Goal: Information Seeking & Learning: Learn about a topic

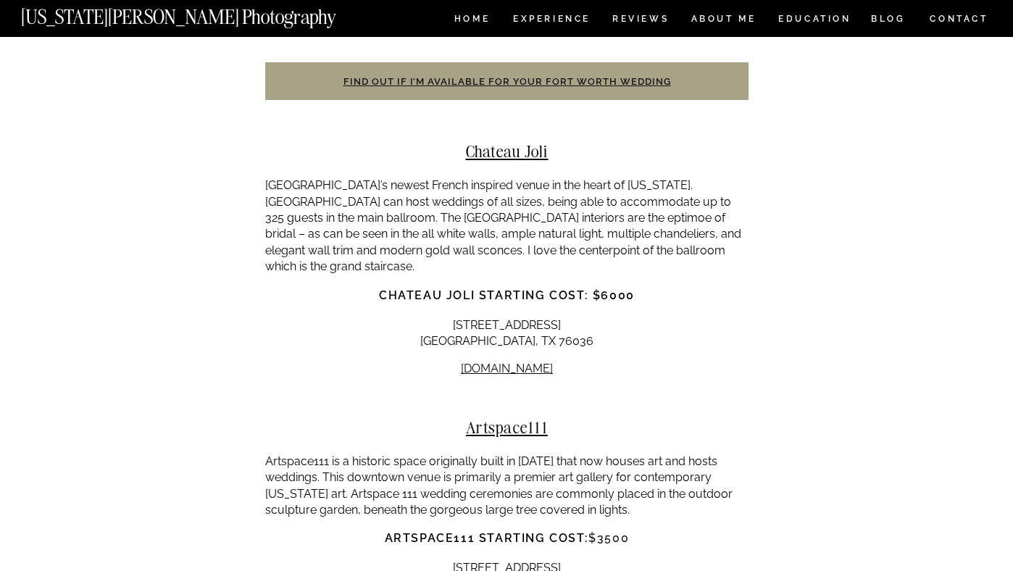
scroll to position [7953, 0]
click at [339, 178] on p "[GEOGRAPHIC_DATA]’s newest French inspired venue in the heart of [US_STATE]. [G…" at bounding box center [506, 226] width 483 height 97
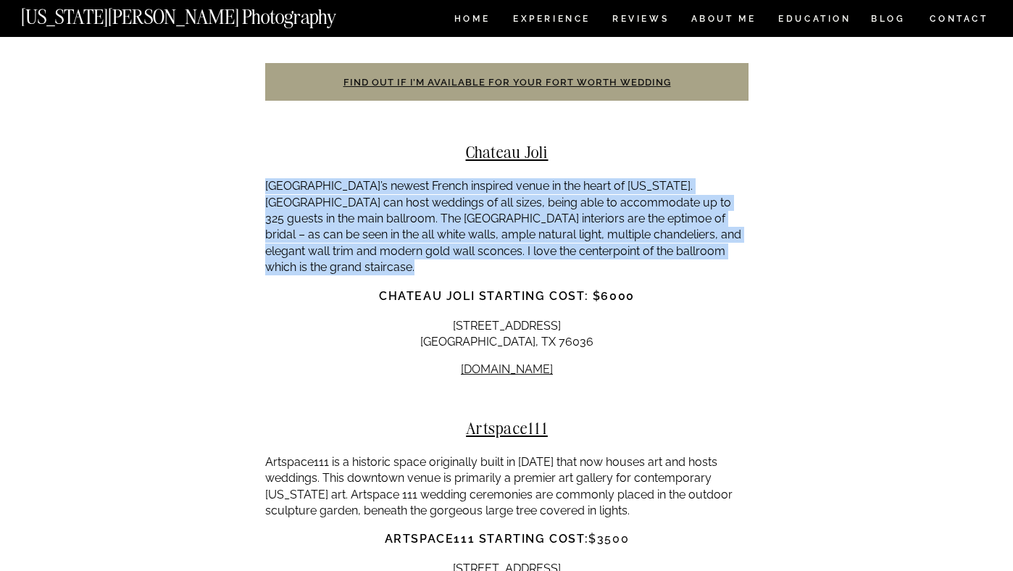
click at [301, 178] on p "[GEOGRAPHIC_DATA]’s newest French inspired venue in the heart of [US_STATE]. [G…" at bounding box center [506, 226] width 483 height 97
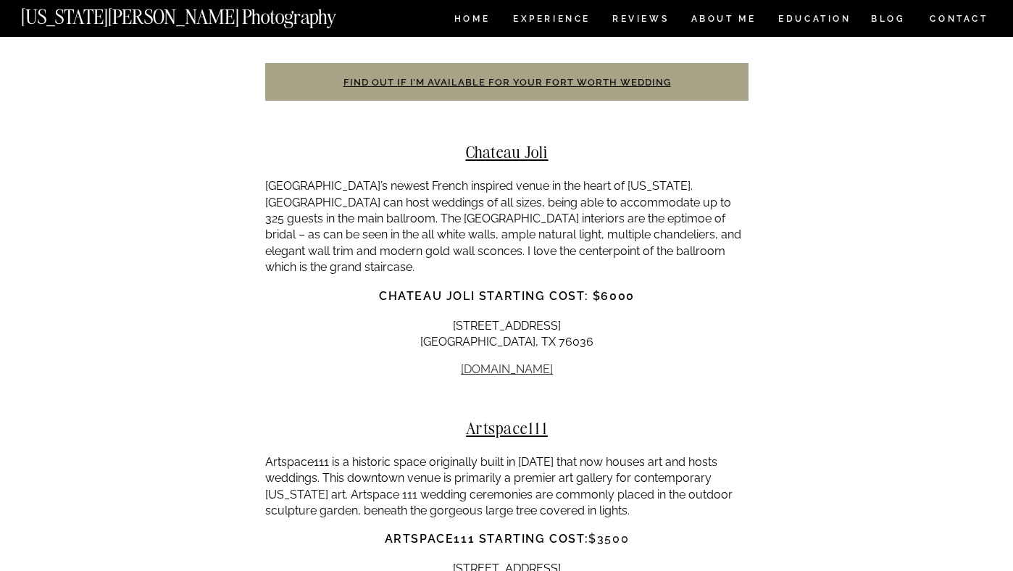
click at [526, 362] on link "[DOMAIN_NAME]" at bounding box center [507, 369] width 92 height 14
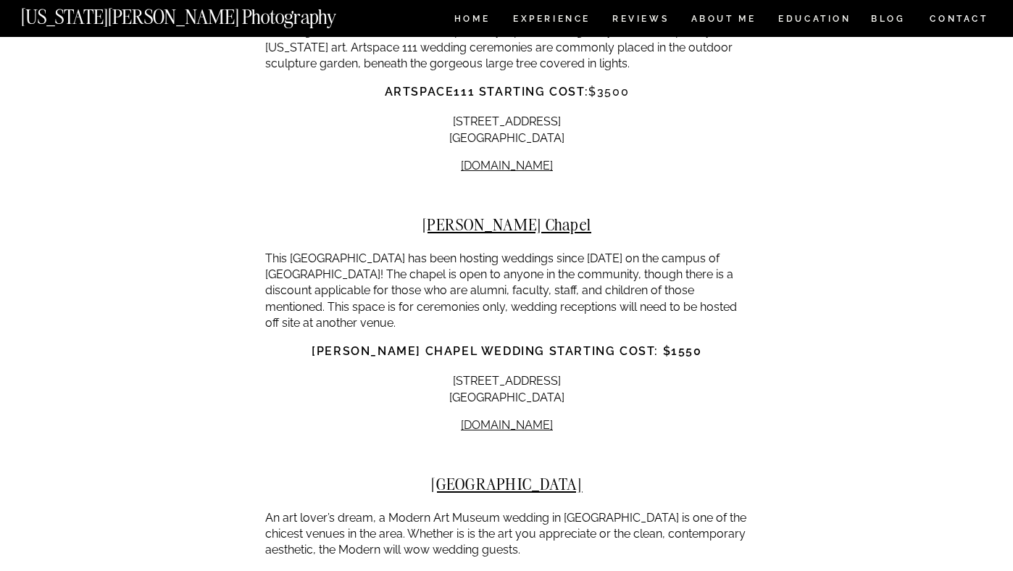
scroll to position [8400, 0]
click at [518, 419] on link "[DOMAIN_NAME]" at bounding box center [507, 426] width 92 height 14
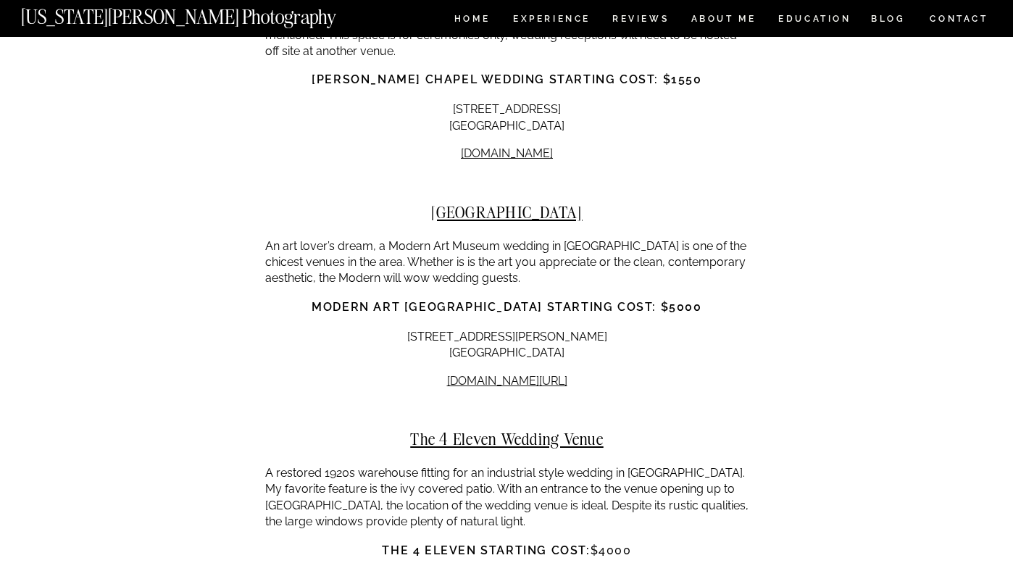
scroll to position [8673, 0]
click at [430, 299] on strong "Modern Art [GEOGRAPHIC_DATA] starting cost: $5000" at bounding box center [507, 306] width 390 height 14
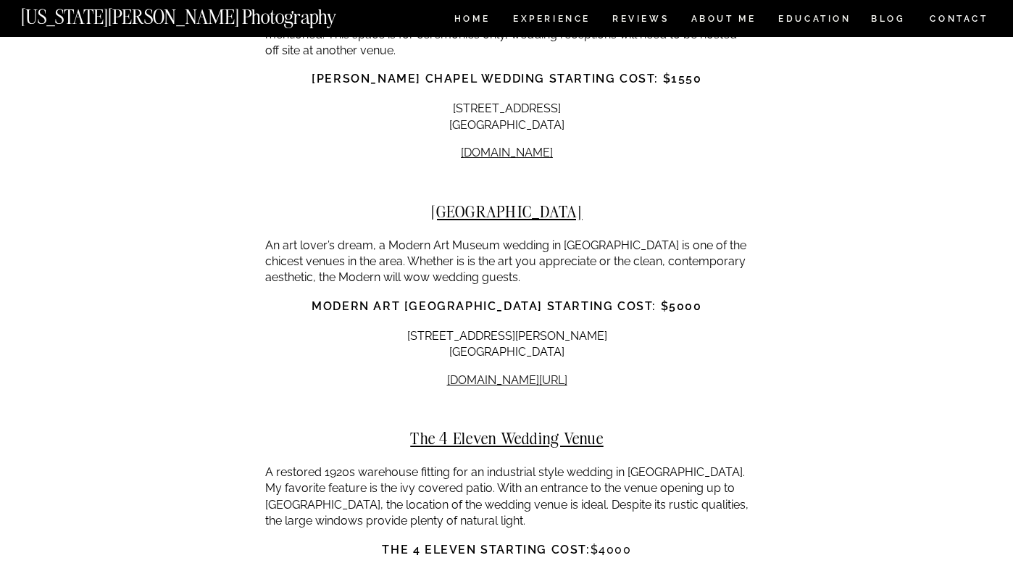
click at [430, 299] on strong "Modern Art [GEOGRAPHIC_DATA] starting cost: $5000" at bounding box center [507, 306] width 390 height 14
click at [368, 299] on strong "Modern Art [GEOGRAPHIC_DATA] starting cost: $5000" at bounding box center [507, 306] width 390 height 14
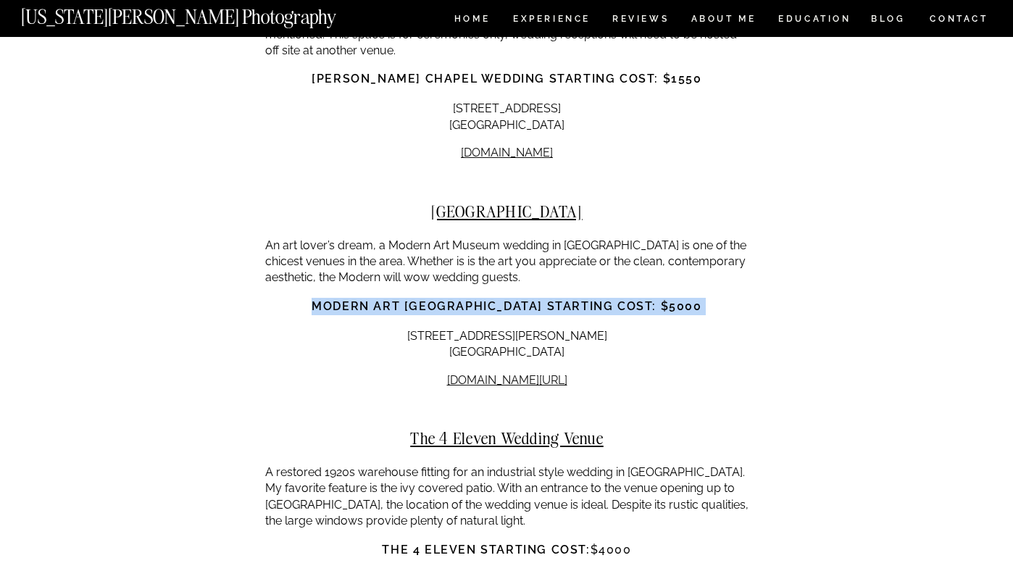
click at [328, 299] on strong "Modern Art [GEOGRAPHIC_DATA] starting cost: $5000" at bounding box center [507, 306] width 390 height 14
click at [320, 238] on p "An art lover’s dream, a Modern Art Museum wedding in [GEOGRAPHIC_DATA] is one o…" at bounding box center [506, 262] width 483 height 49
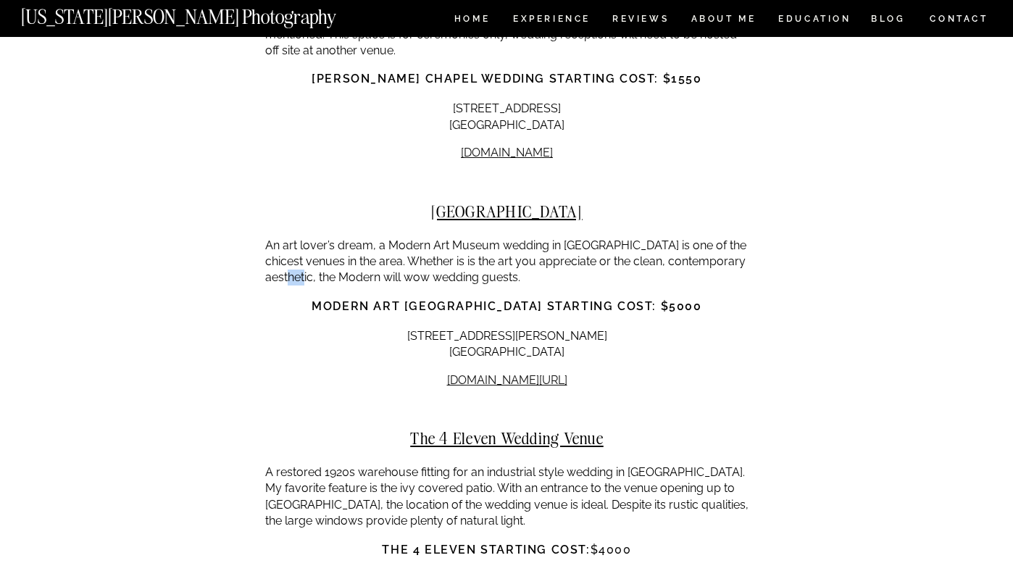
click at [320, 238] on p "An art lover’s dream, a Modern Art Museum wedding in [GEOGRAPHIC_DATA] is one o…" at bounding box center [506, 262] width 483 height 49
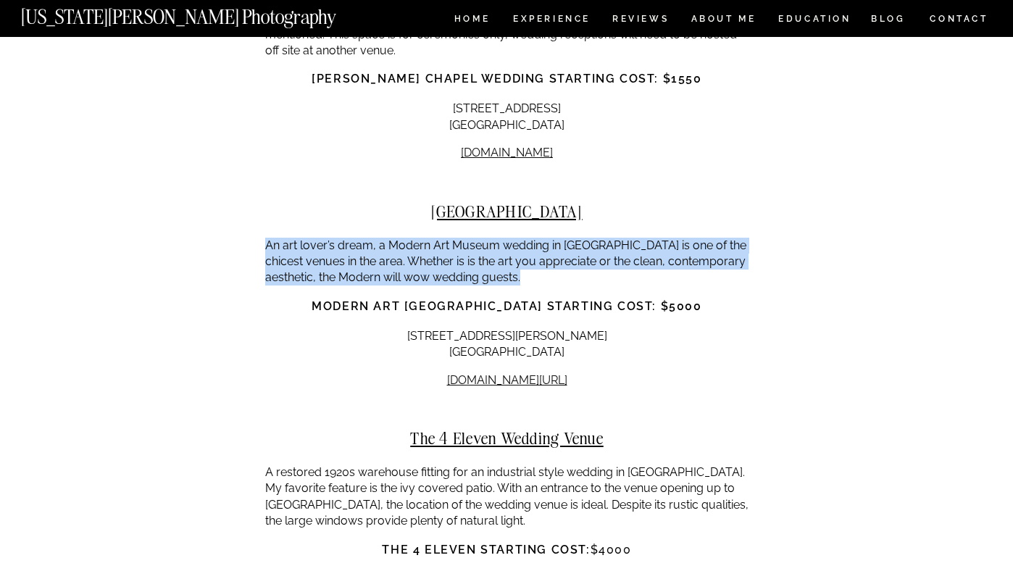
click at [338, 238] on p "An art lover’s dream, a Modern Art Museum wedding in [GEOGRAPHIC_DATA] is one o…" at bounding box center [506, 262] width 483 height 49
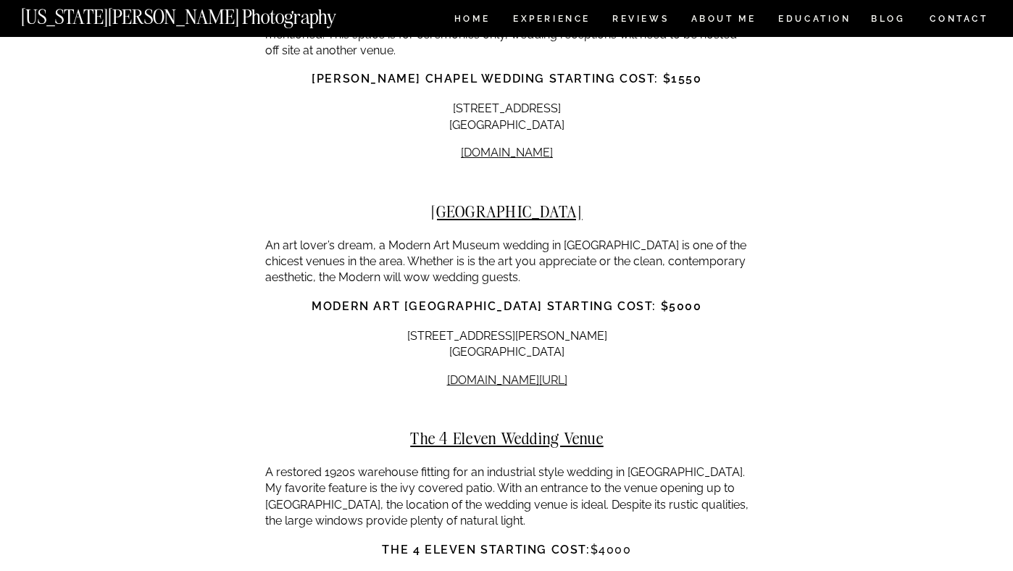
click at [338, 238] on p "An art lover’s dream, a Modern Art Museum wedding in [GEOGRAPHIC_DATA] is one o…" at bounding box center [506, 262] width 483 height 49
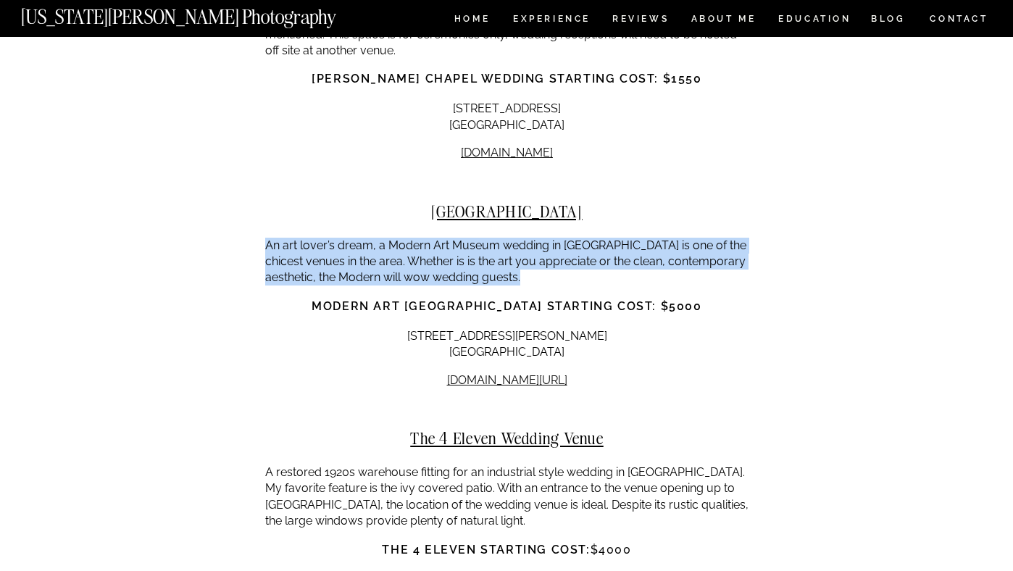
click at [359, 238] on p "An art lover’s dream, a Modern Art Museum wedding in [GEOGRAPHIC_DATA] is one o…" at bounding box center [506, 262] width 483 height 49
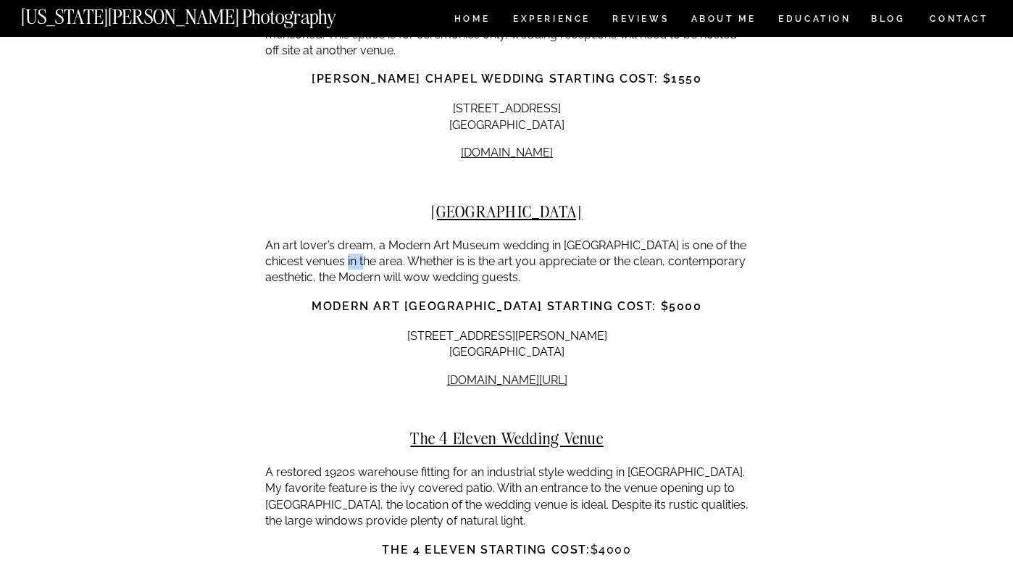
click at [359, 238] on p "An art lover’s dream, a Modern Art Museum wedding in [GEOGRAPHIC_DATA] is one o…" at bounding box center [506, 262] width 483 height 49
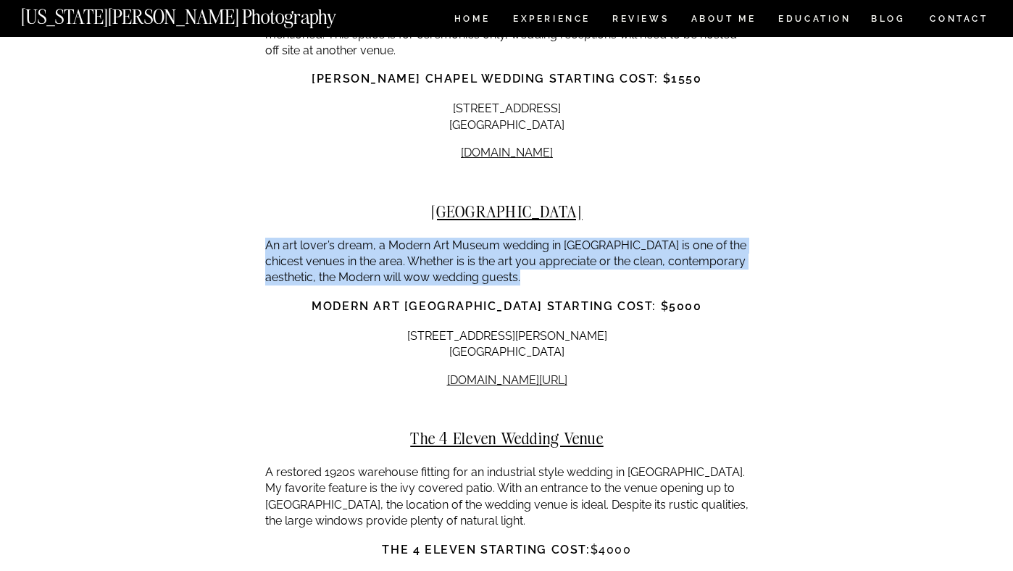
click at [329, 238] on p "An art lover’s dream, a Modern Art Museum wedding in [GEOGRAPHIC_DATA] is one o…" at bounding box center [506, 262] width 483 height 49
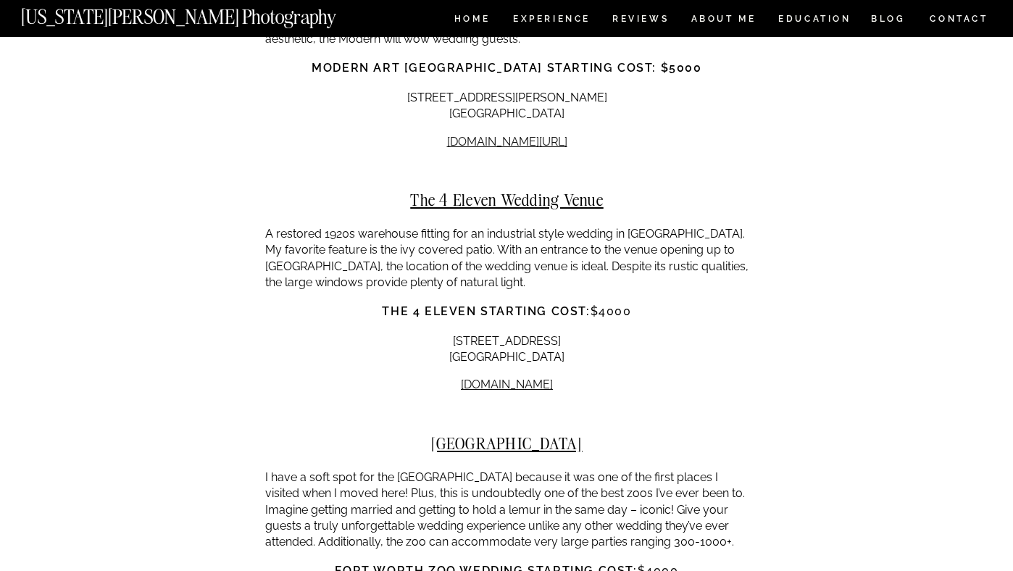
scroll to position [8916, 0]
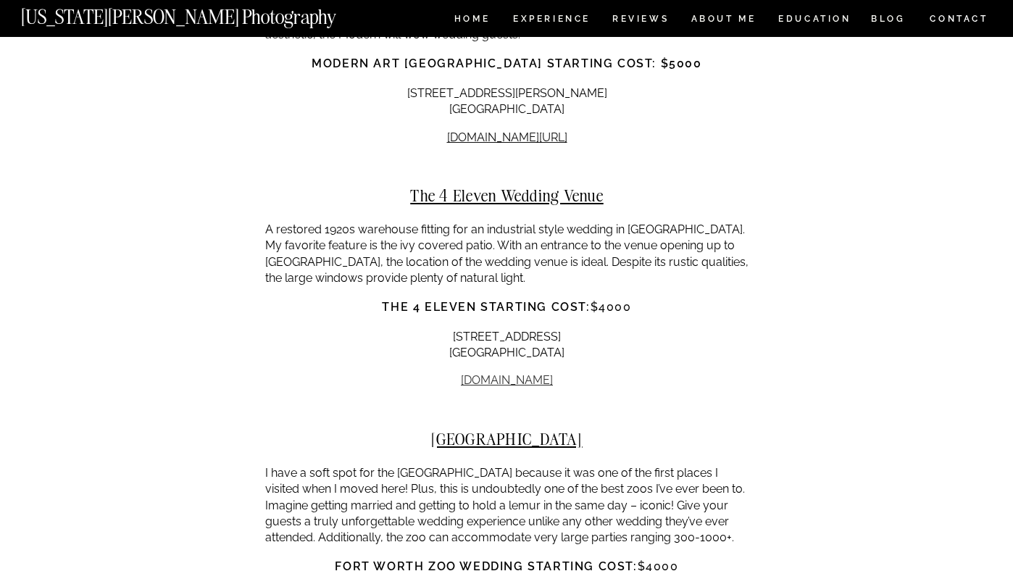
click at [497, 373] on link "[DOMAIN_NAME]" at bounding box center [507, 380] width 92 height 14
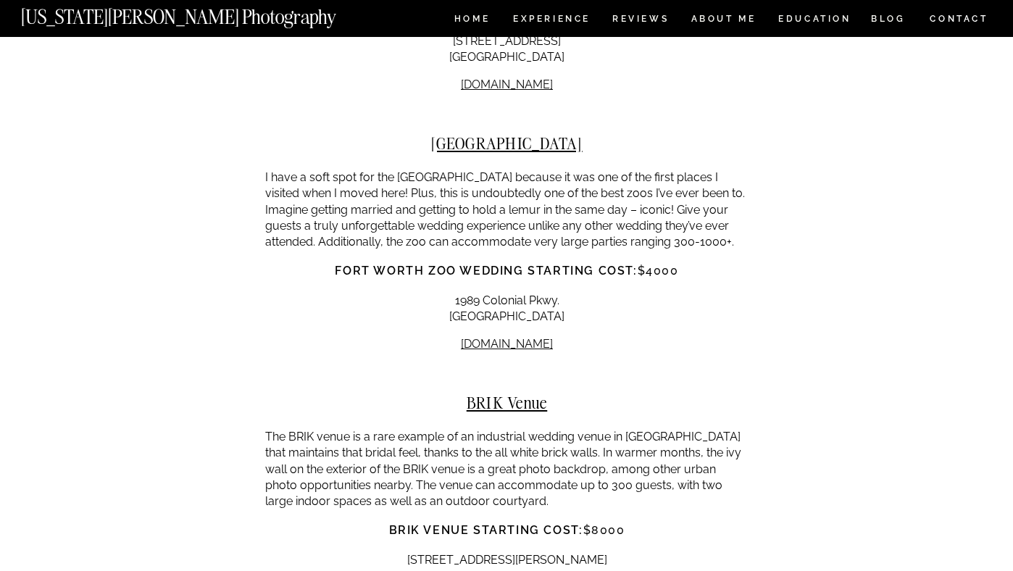
scroll to position [9223, 0]
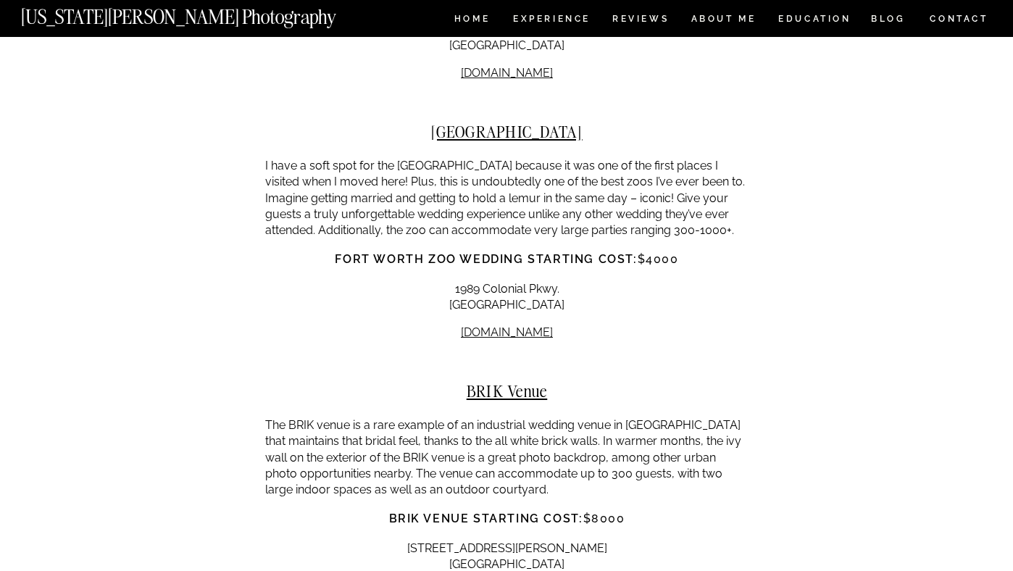
click at [309, 418] on p "The BRIK venue is a rare example of an industrial wedding venue in [GEOGRAPHIC_…" at bounding box center [506, 458] width 483 height 81
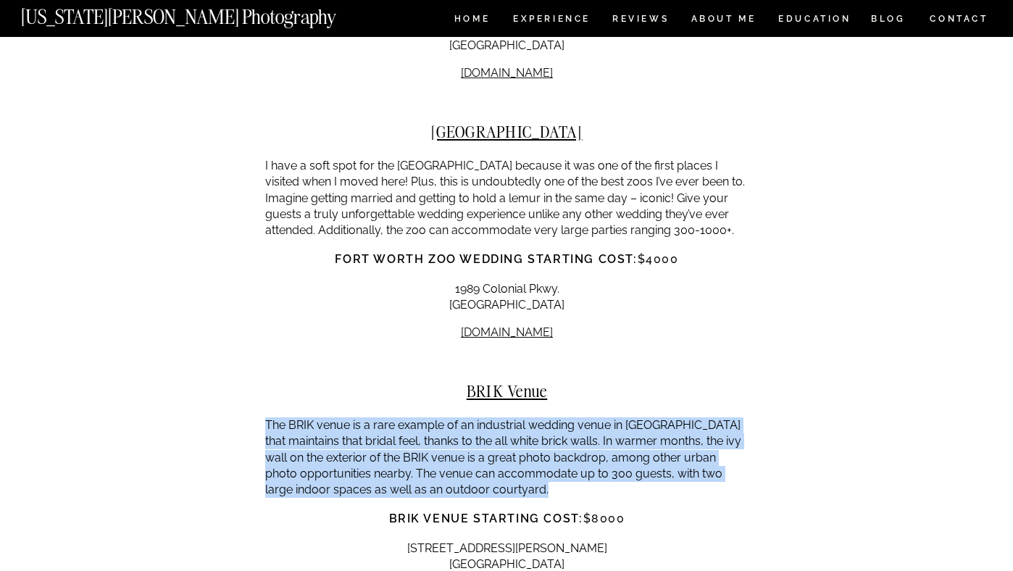
click at [318, 418] on p "The BRIK venue is a rare example of an industrial wedding venue in [GEOGRAPHIC_…" at bounding box center [506, 458] width 483 height 81
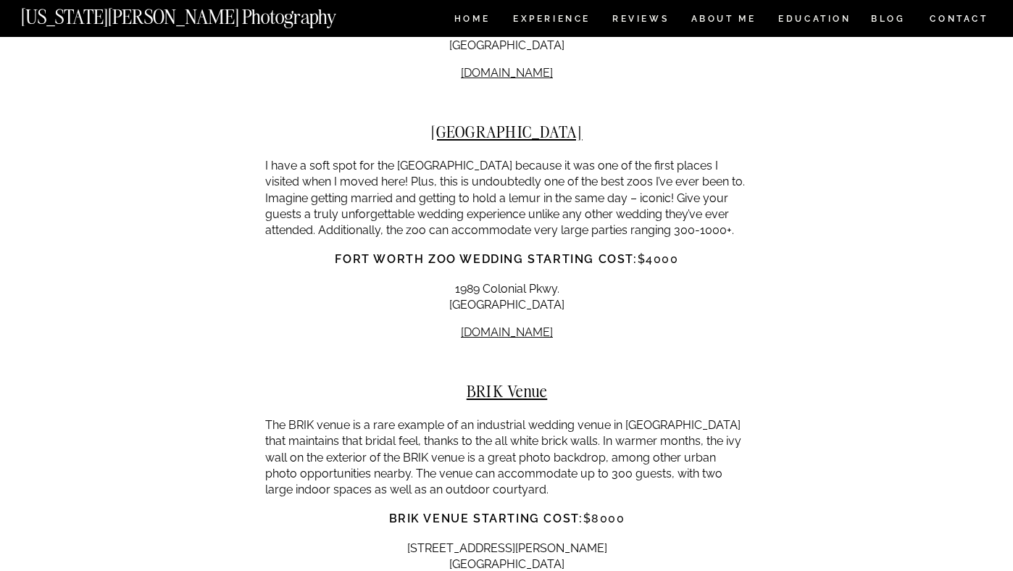
click at [318, 418] on p "The BRIK venue is a rare example of an industrial wedding venue in [GEOGRAPHIC_…" at bounding box center [506, 458] width 483 height 81
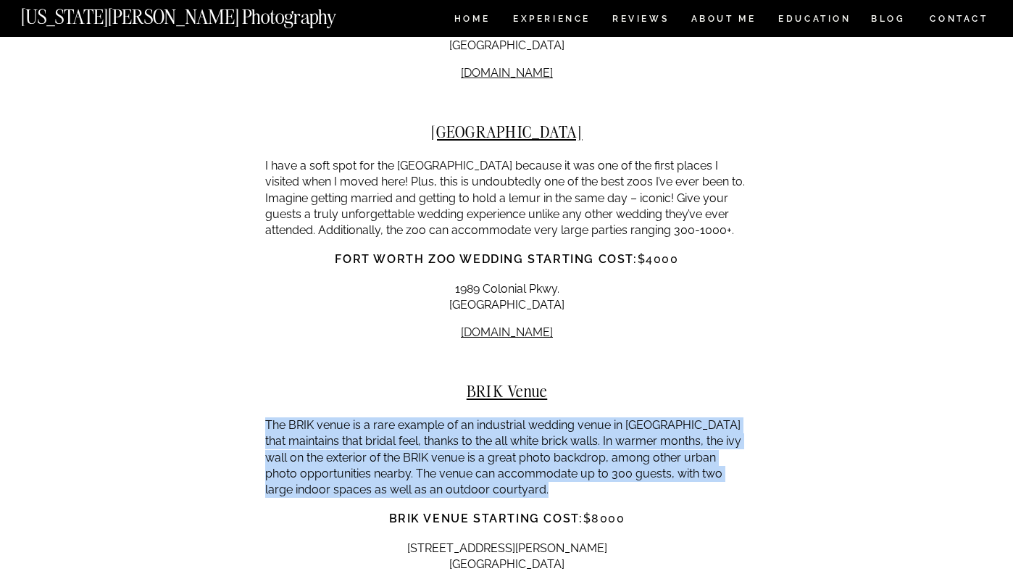
click at [354, 418] on p "The BRIK venue is a rare example of an industrial wedding venue in [GEOGRAPHIC_…" at bounding box center [506, 458] width 483 height 81
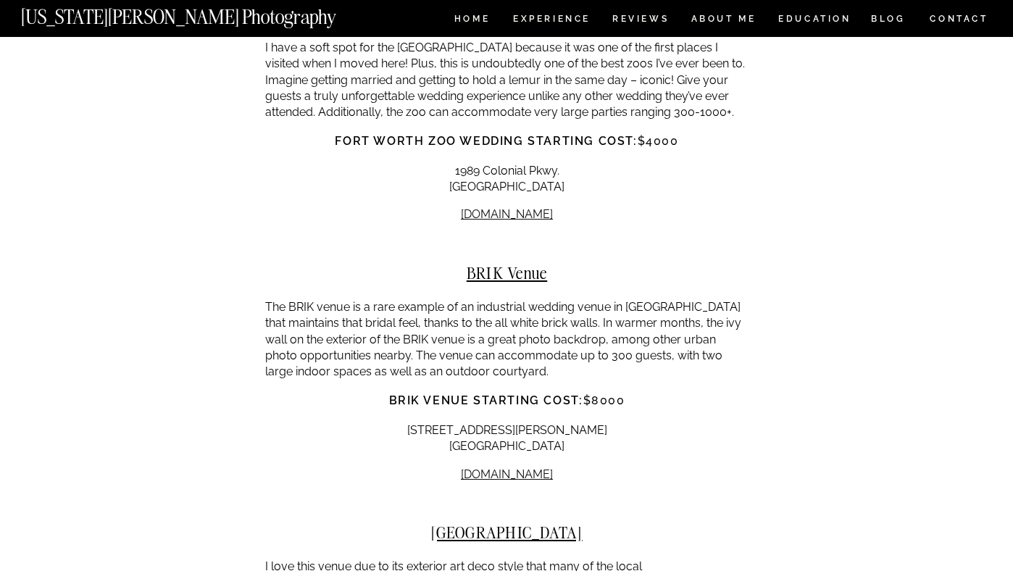
scroll to position [9363, 0]
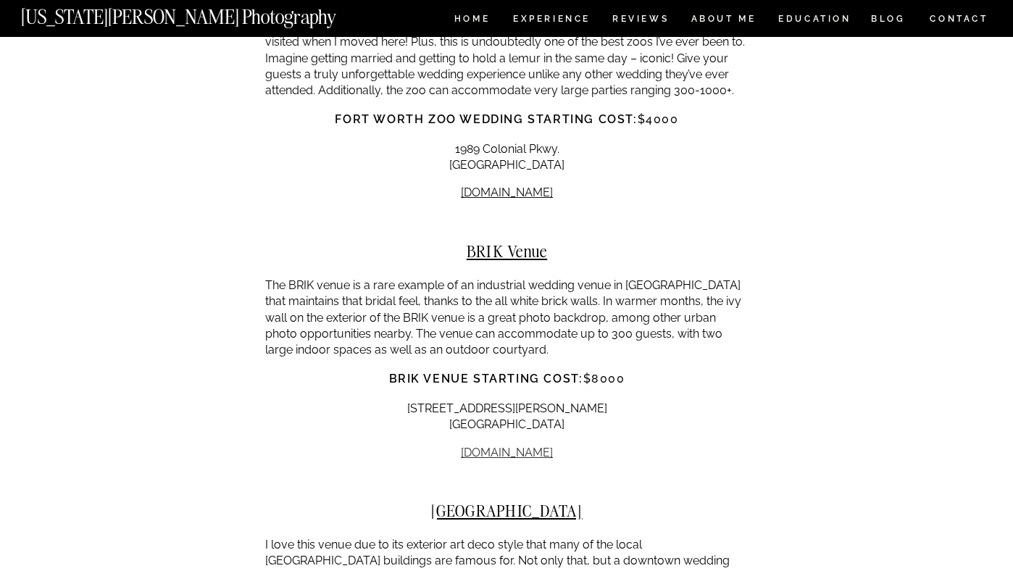
click at [505, 446] on link "[DOMAIN_NAME]" at bounding box center [507, 453] width 92 height 14
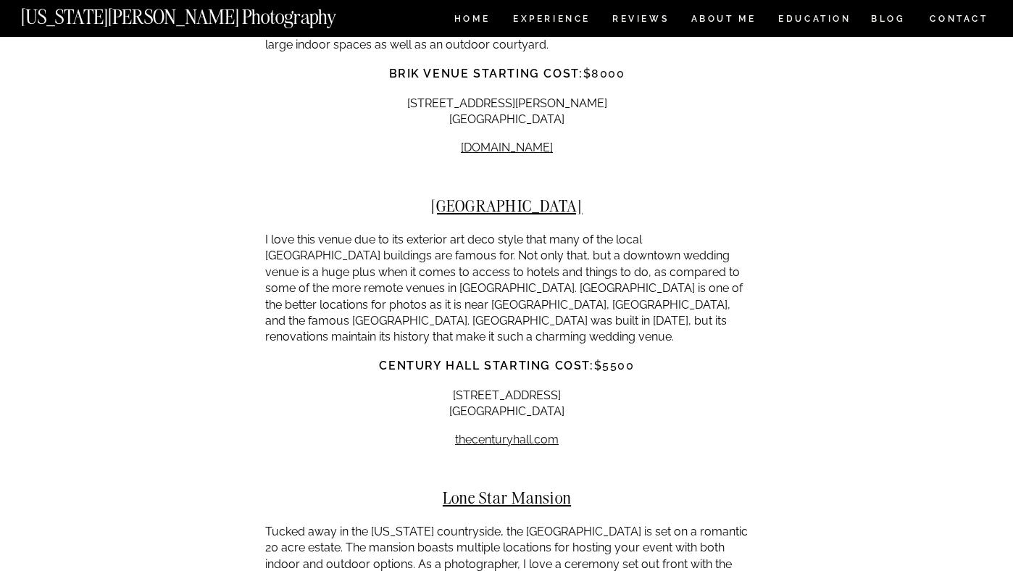
scroll to position [9671, 0]
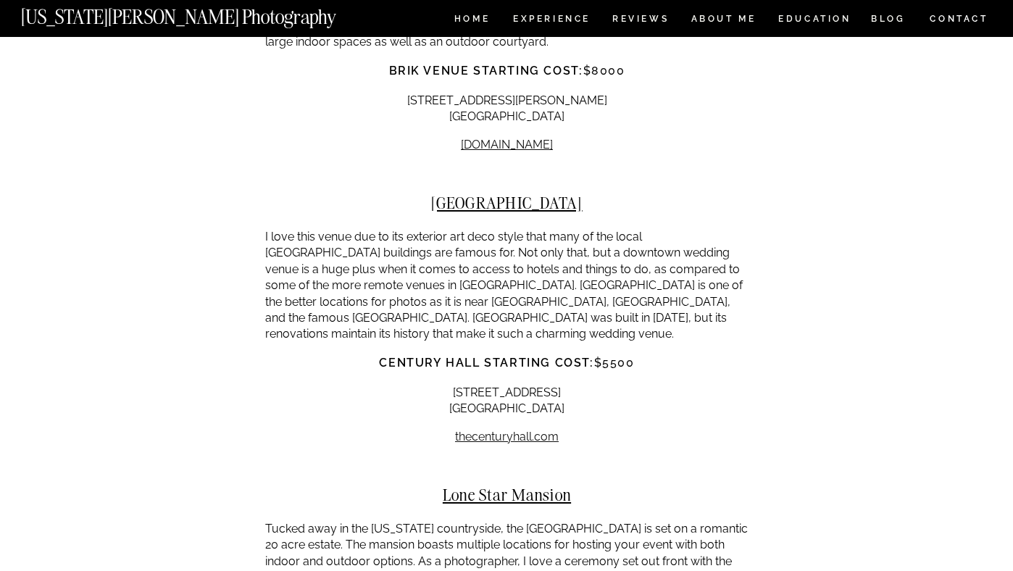
click at [339, 229] on p "I love this venue due to its exterior art deco style that many of the local [GE…" at bounding box center [506, 286] width 483 height 114
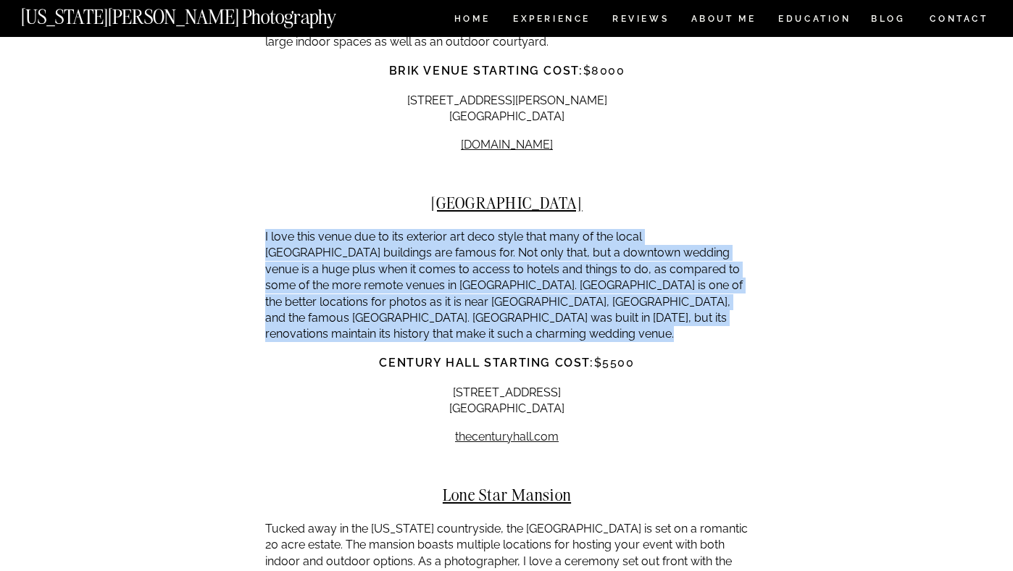
click at [286, 229] on p "I love this venue due to its exterior art deco style that many of the local [GE…" at bounding box center [506, 286] width 483 height 114
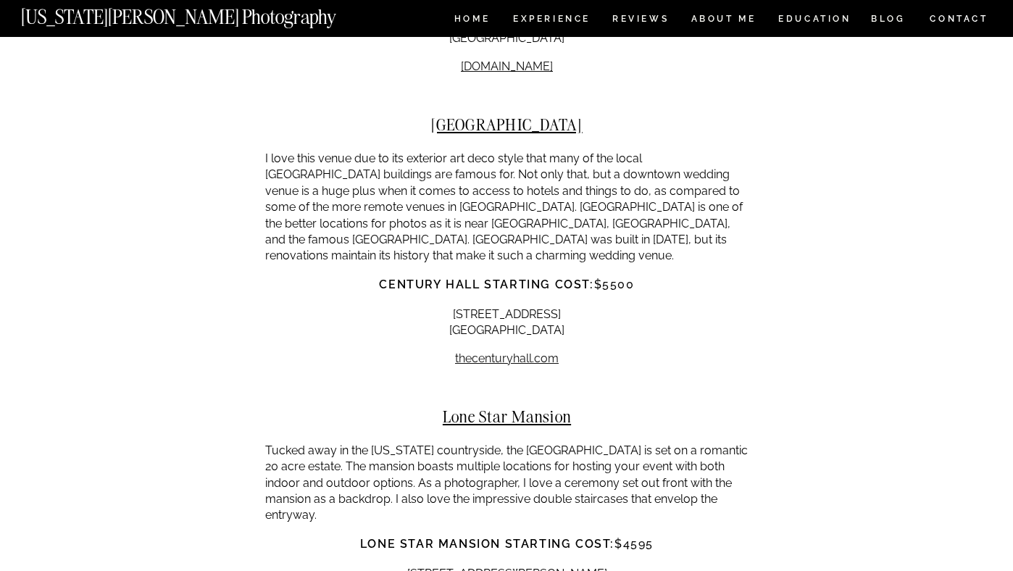
scroll to position [9753, 0]
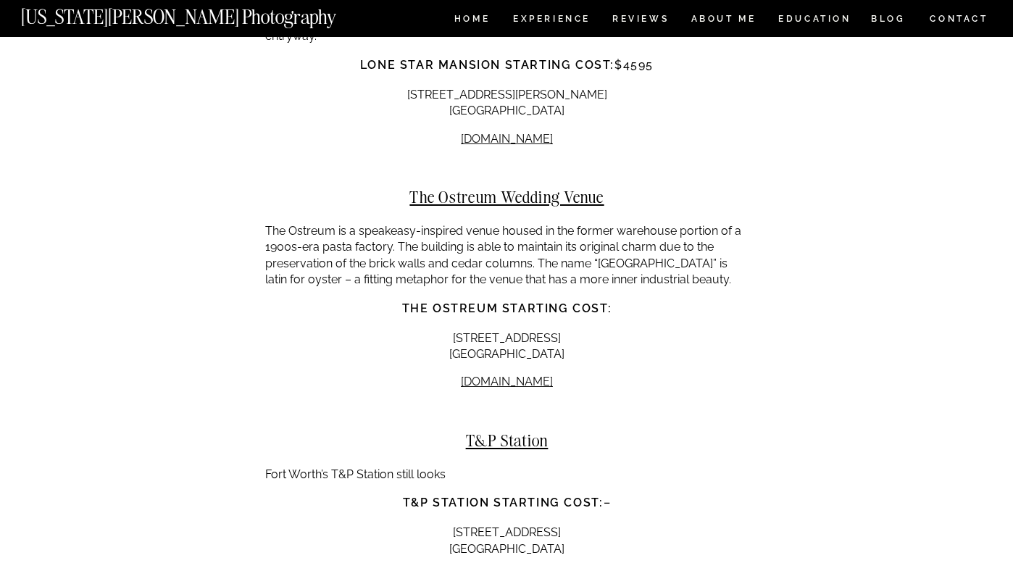
scroll to position [10234, 0]
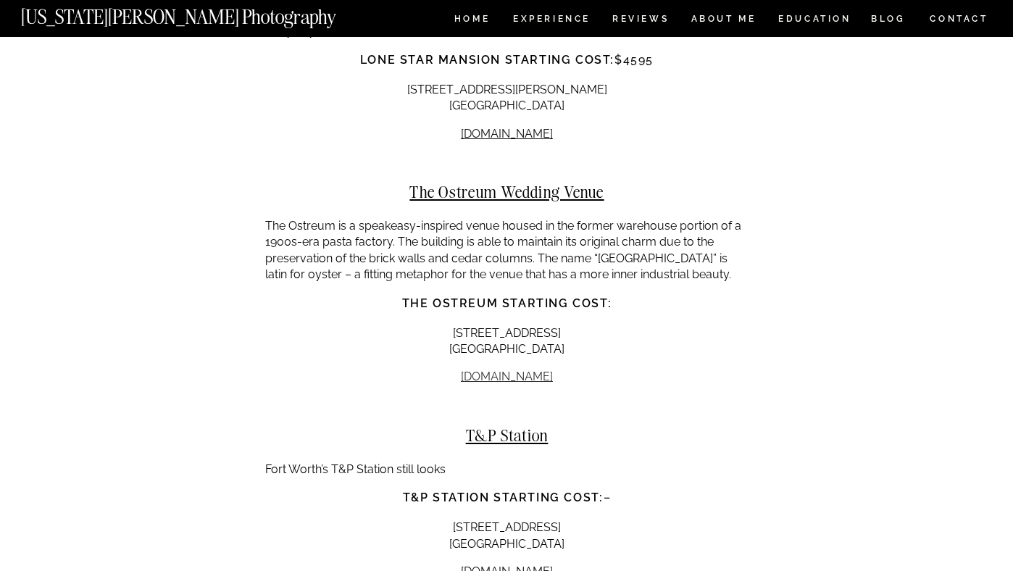
click at [512, 370] on link "[DOMAIN_NAME]" at bounding box center [507, 377] width 92 height 14
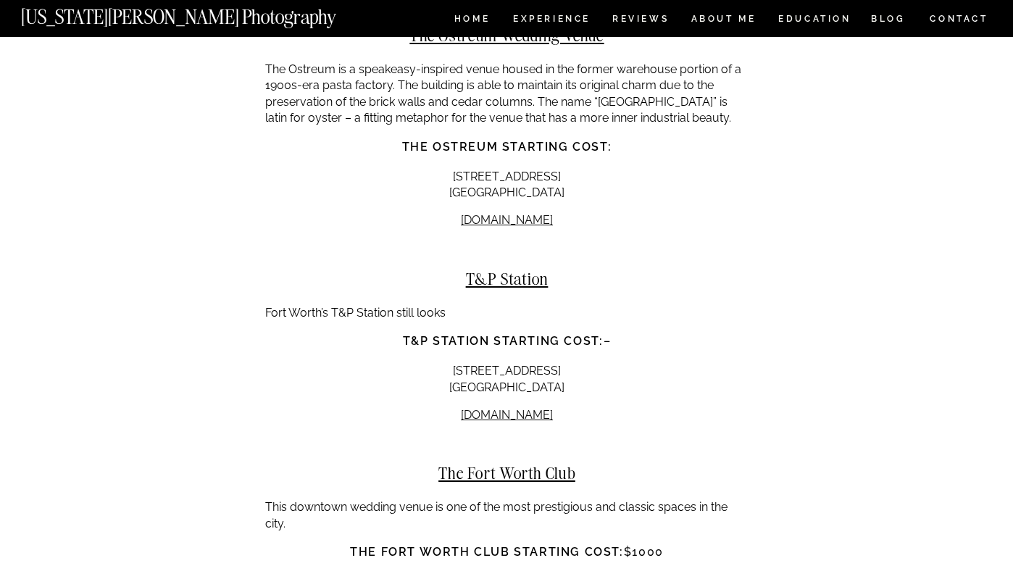
scroll to position [10392, 0]
click at [411, 362] on p "[STREET_ADDRESS] [GEOGRAPHIC_DATA]" at bounding box center [506, 378] width 483 height 33
click at [399, 331] on h3 "T&P Station starting cost: –" at bounding box center [506, 339] width 483 height 17
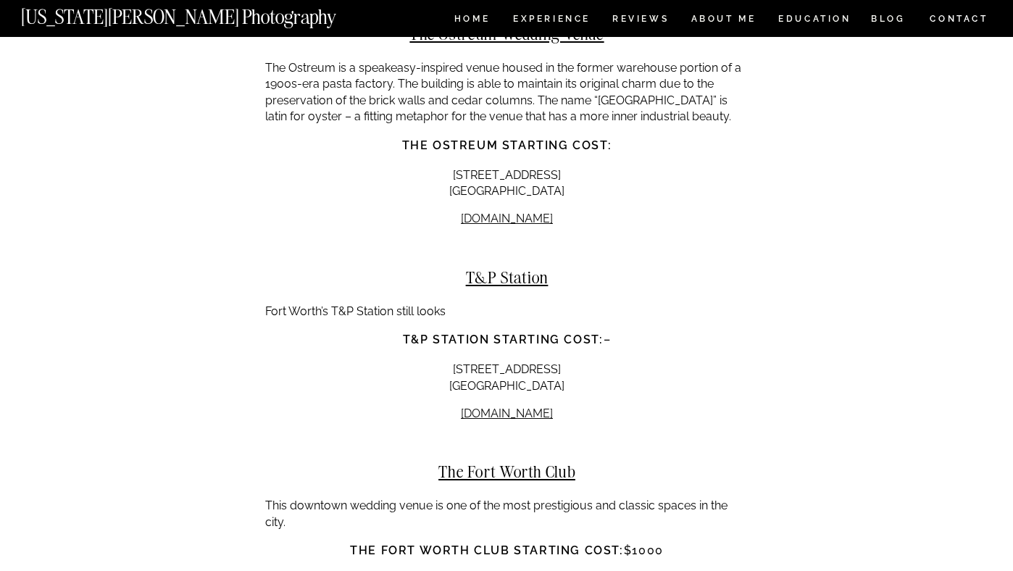
click at [399, 331] on h3 "T&P Station starting cost: –" at bounding box center [506, 339] width 483 height 17
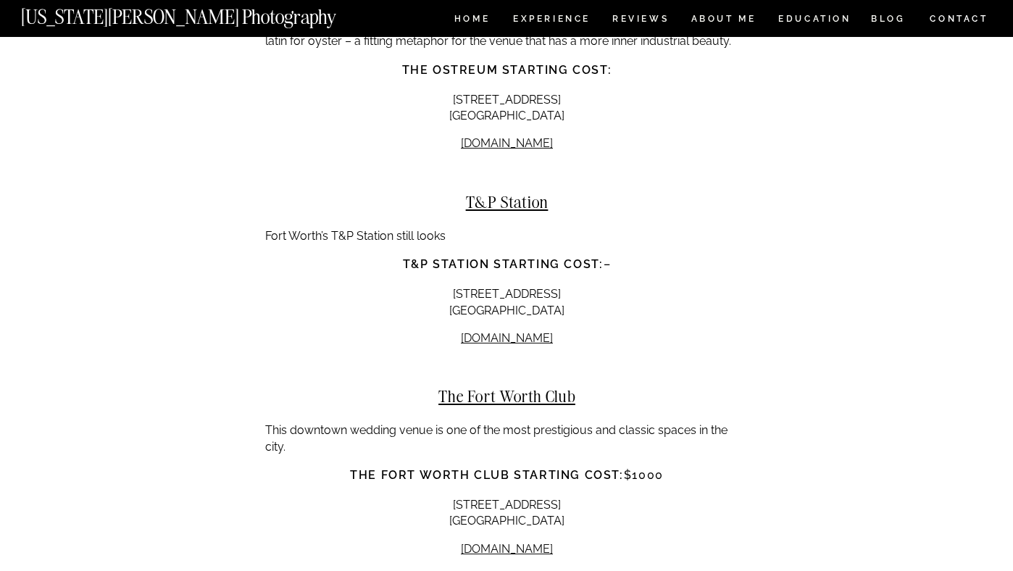
scroll to position [10553, 0]
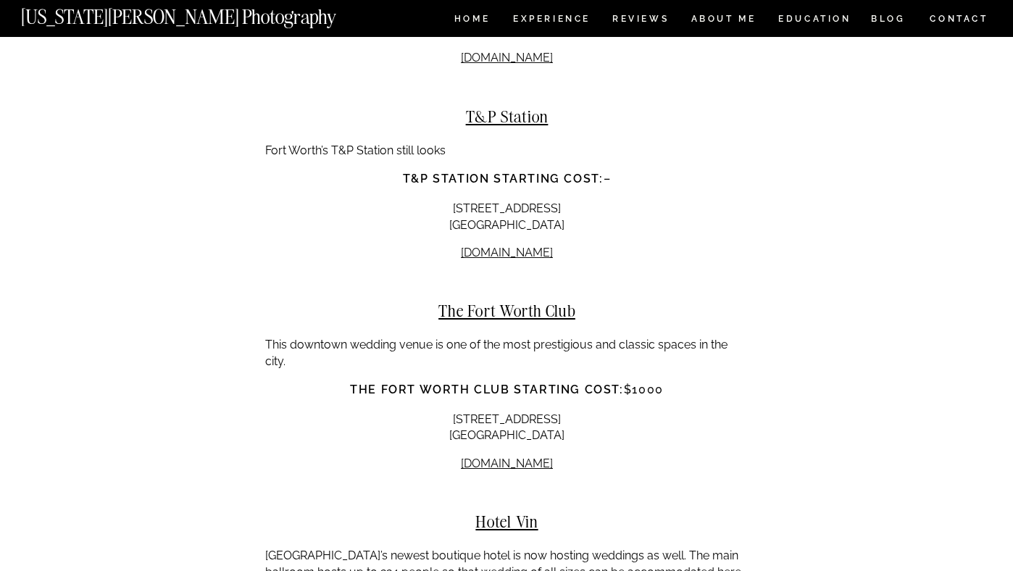
click at [397, 337] on p "This downtown wedding venue is one of the most prestigious and classic spaces i…" at bounding box center [506, 353] width 483 height 33
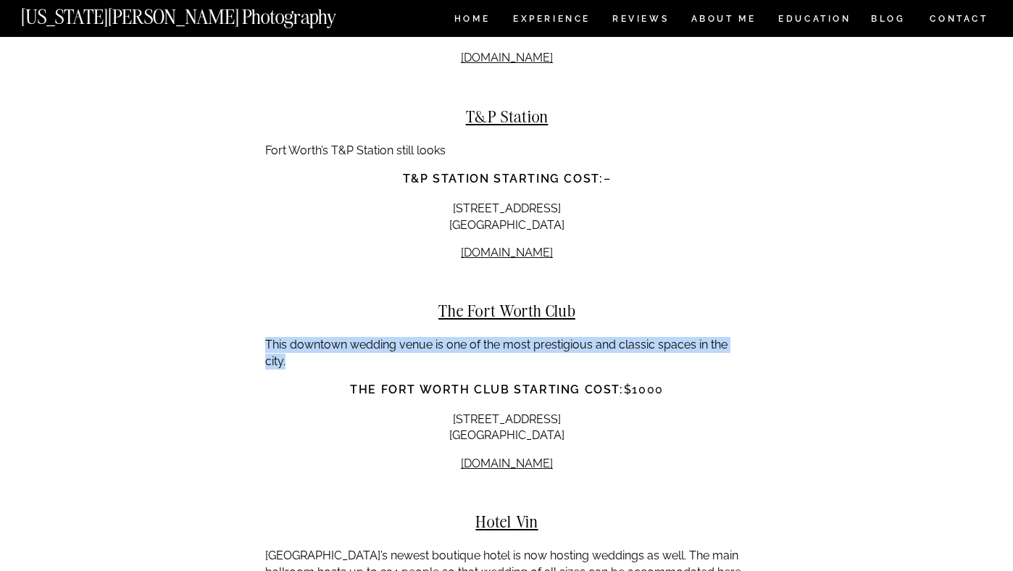
click at [359, 337] on p "This downtown wedding venue is one of the most prestigious and classic spaces i…" at bounding box center [506, 353] width 483 height 33
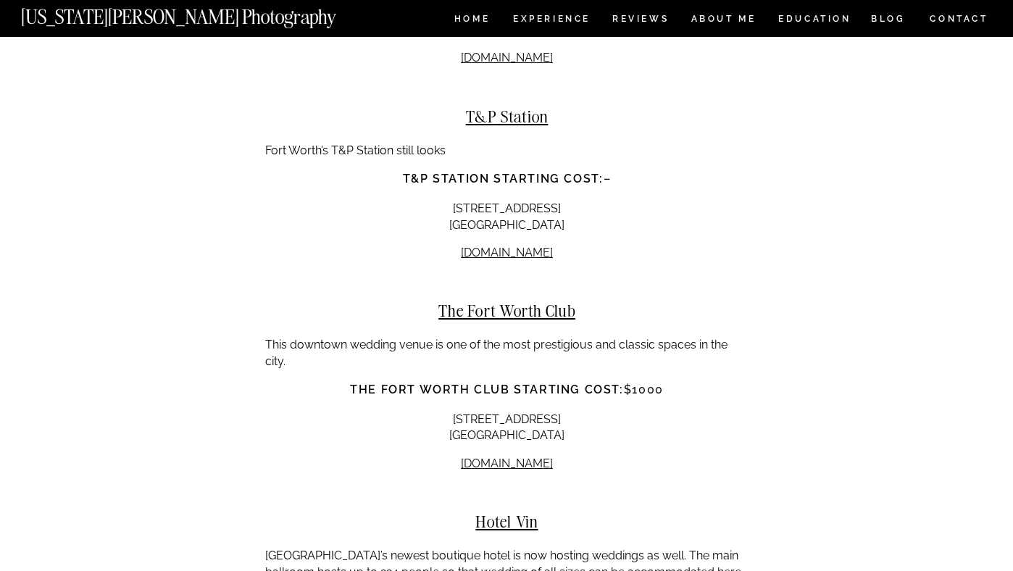
click at [359, 337] on p "This downtown wedding venue is one of the most prestigious and classic spaces i…" at bounding box center [506, 353] width 483 height 33
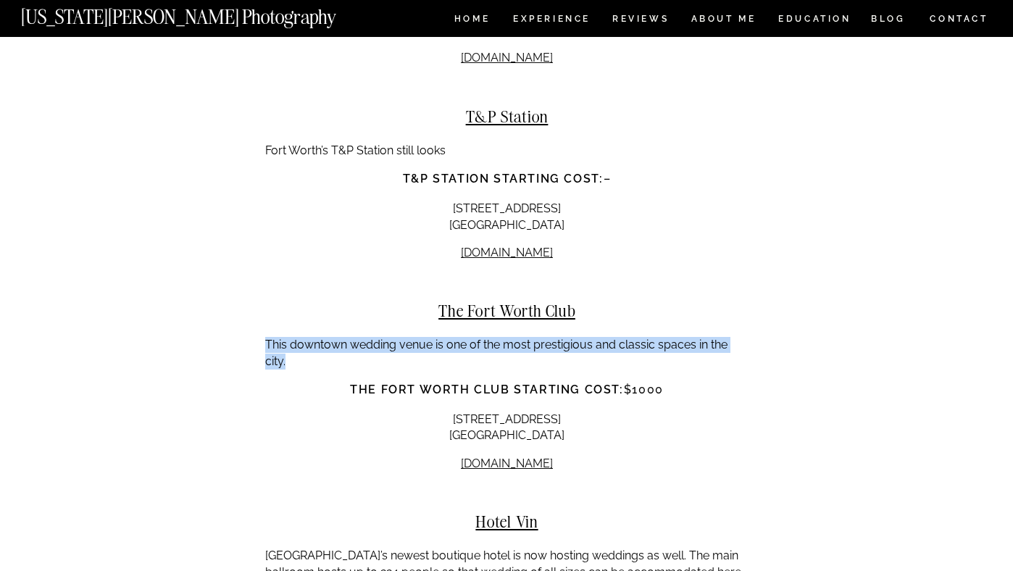
click at [324, 337] on p "This downtown wedding venue is one of the most prestigious and classic spaces i…" at bounding box center [506, 353] width 483 height 33
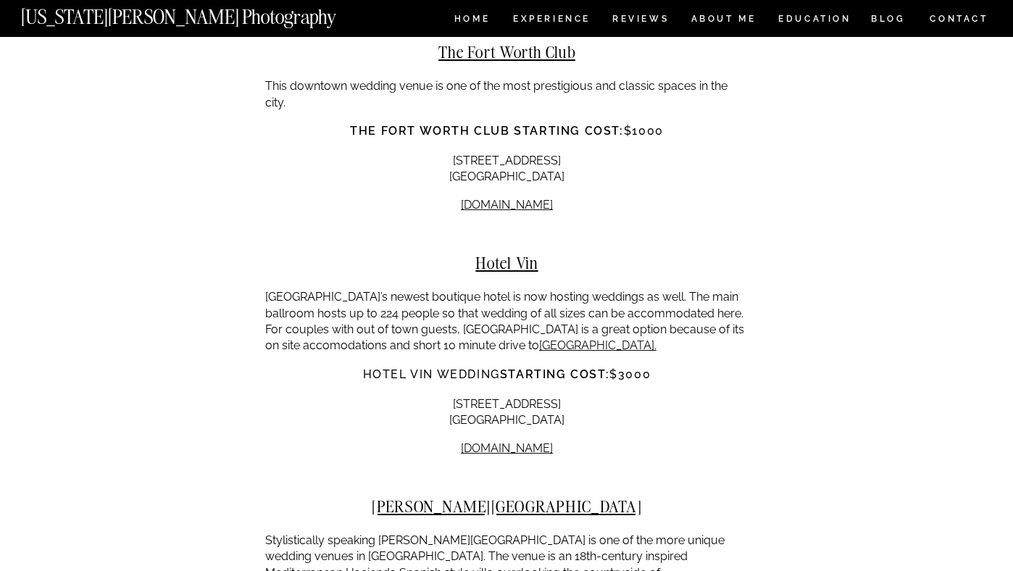
scroll to position [10815, 0]
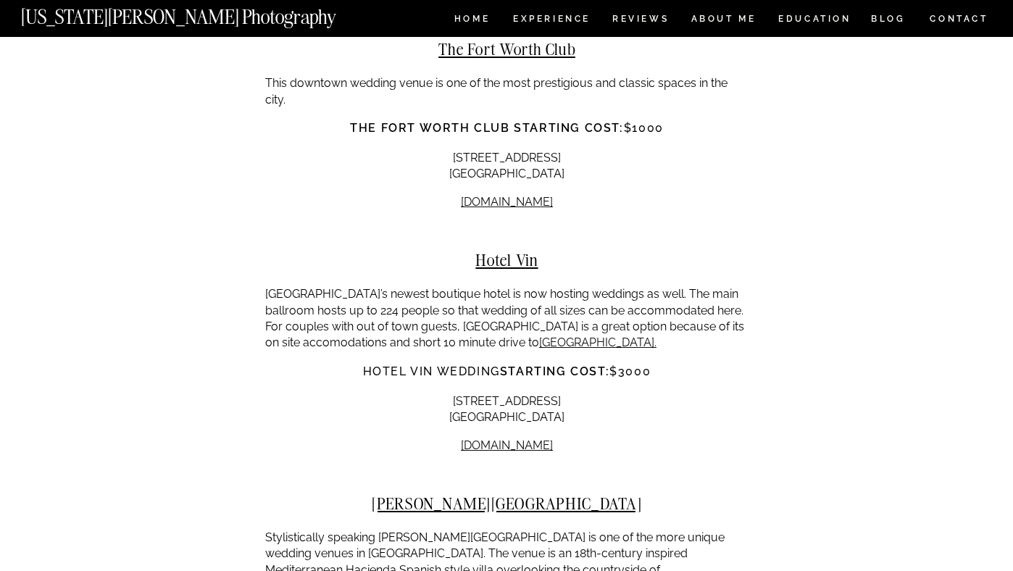
click at [329, 286] on p "[GEOGRAPHIC_DATA]’s newest boutique hotel is now hosting weddings as well. The …" at bounding box center [506, 318] width 483 height 65
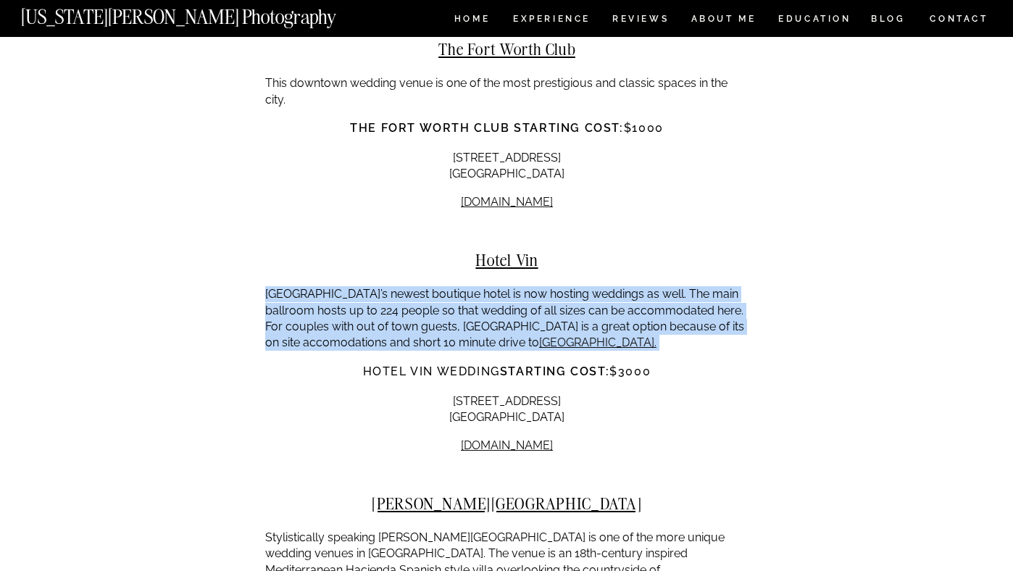
click at [310, 286] on p "[GEOGRAPHIC_DATA]’s newest boutique hotel is now hosting weddings as well. The …" at bounding box center [506, 318] width 483 height 65
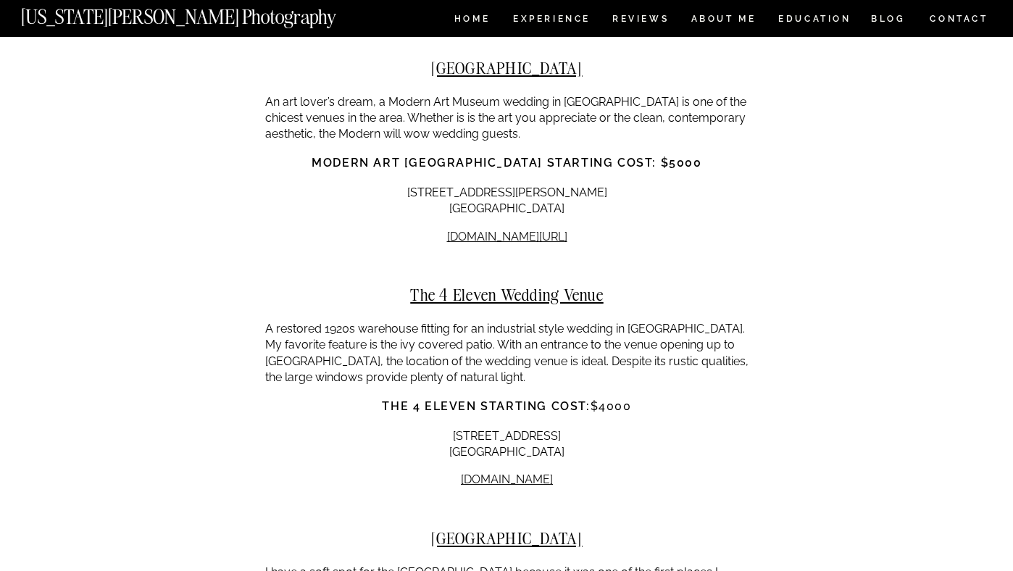
scroll to position [8816, 0]
